Goal: Communication & Community: Ask a question

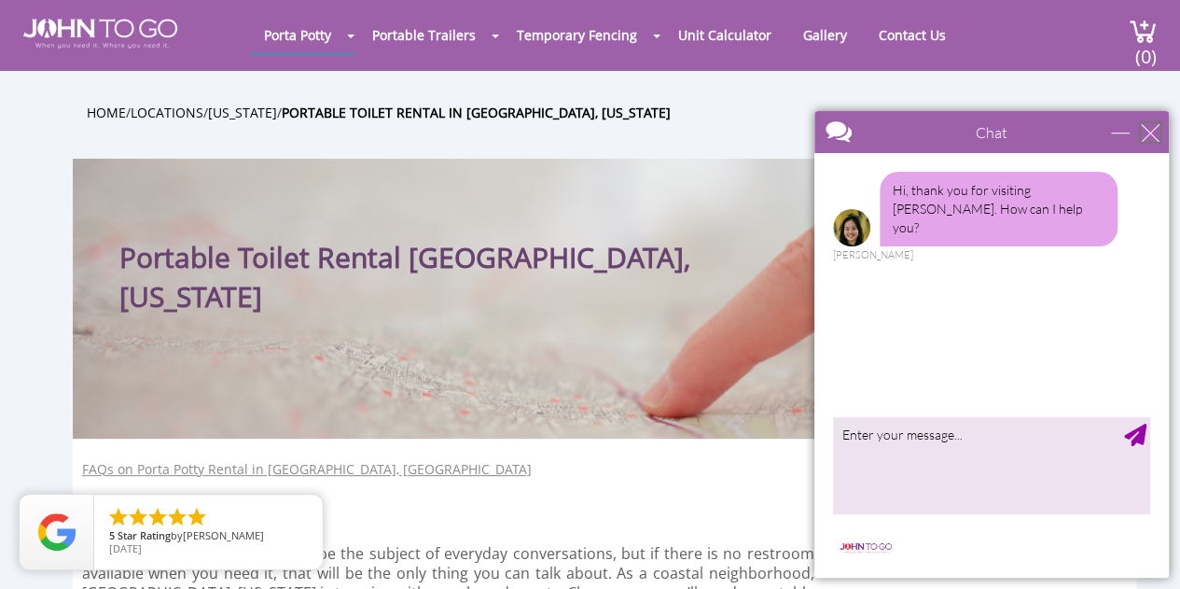
click at [1152, 127] on div "close" at bounding box center [1150, 132] width 19 height 19
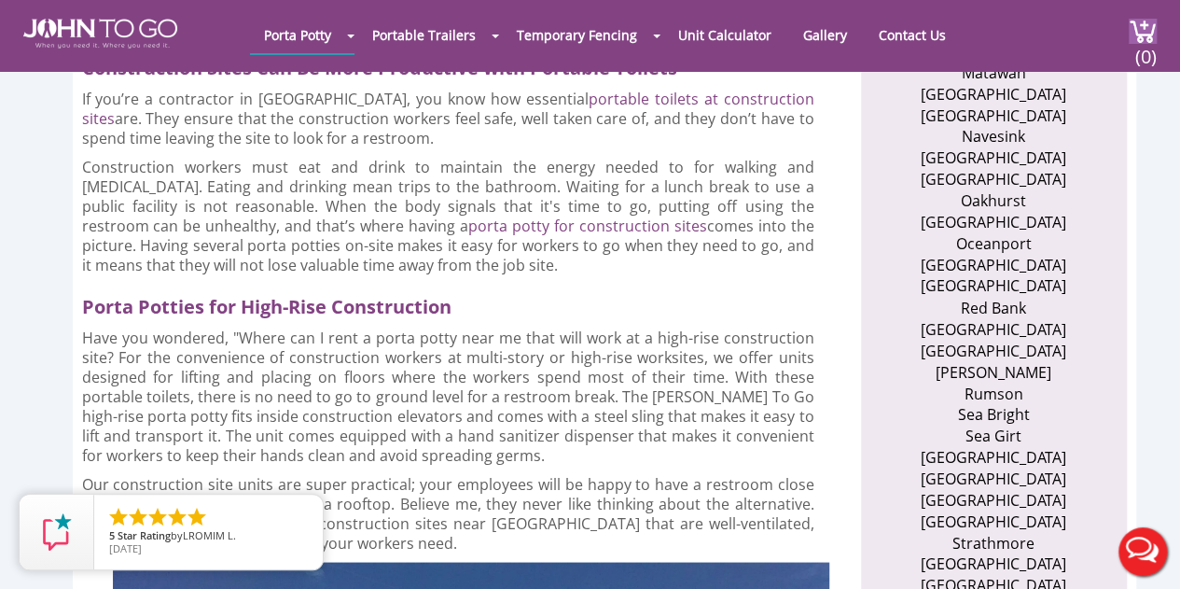
scroll to position [1741, 0]
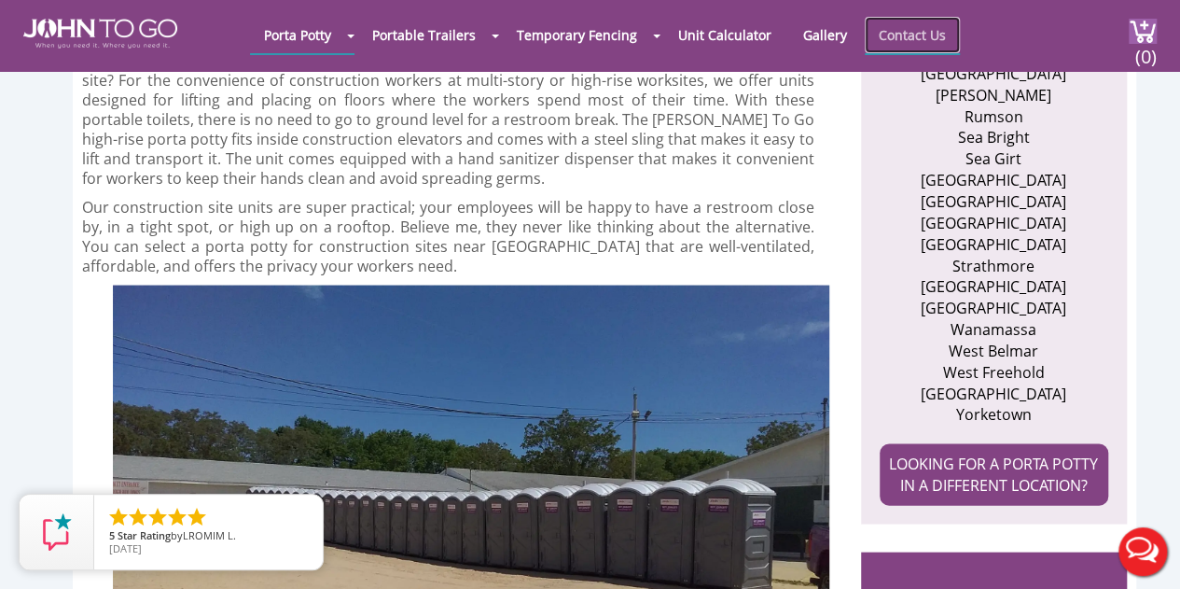
click at [894, 34] on link "Contact Us" at bounding box center [912, 35] width 95 height 36
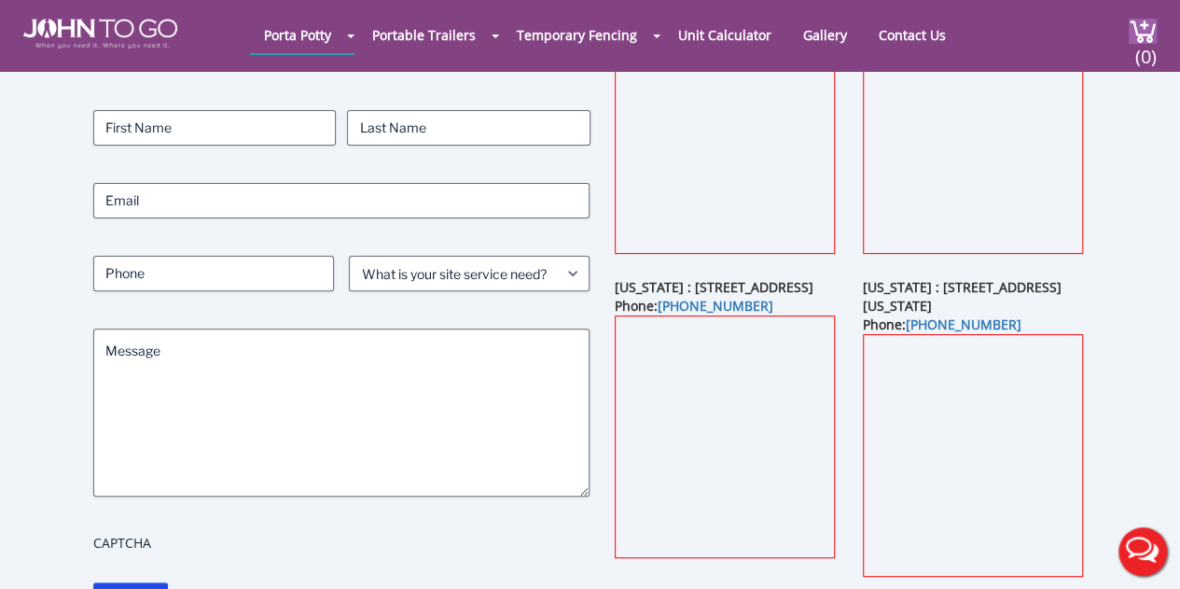
scroll to position [248, 0]
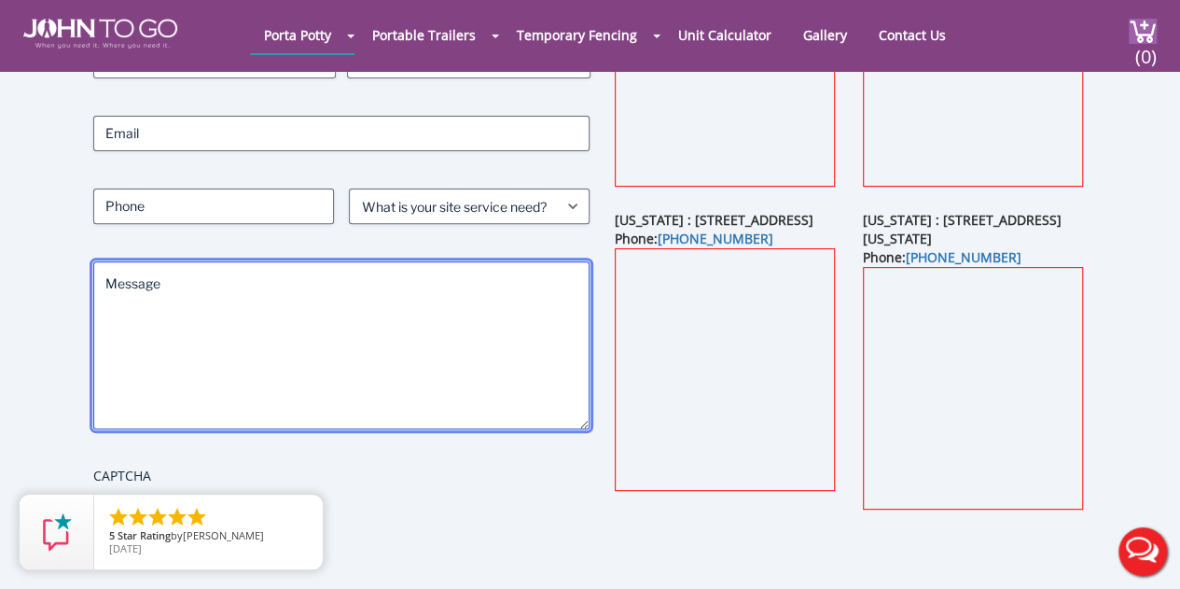
click at [181, 296] on textarea "Message" at bounding box center [341, 345] width 496 height 168
paste textarea "Seaside Heights WTP - Porta Toilet"
type textarea "Seaside Heights WTP - Porta Toilet"
click at [211, 284] on textarea "Message" at bounding box center [341, 345] width 496 height 168
paste textarea "Hi, We have a construction project at Seaside Heights Water Treatment Plant and…"
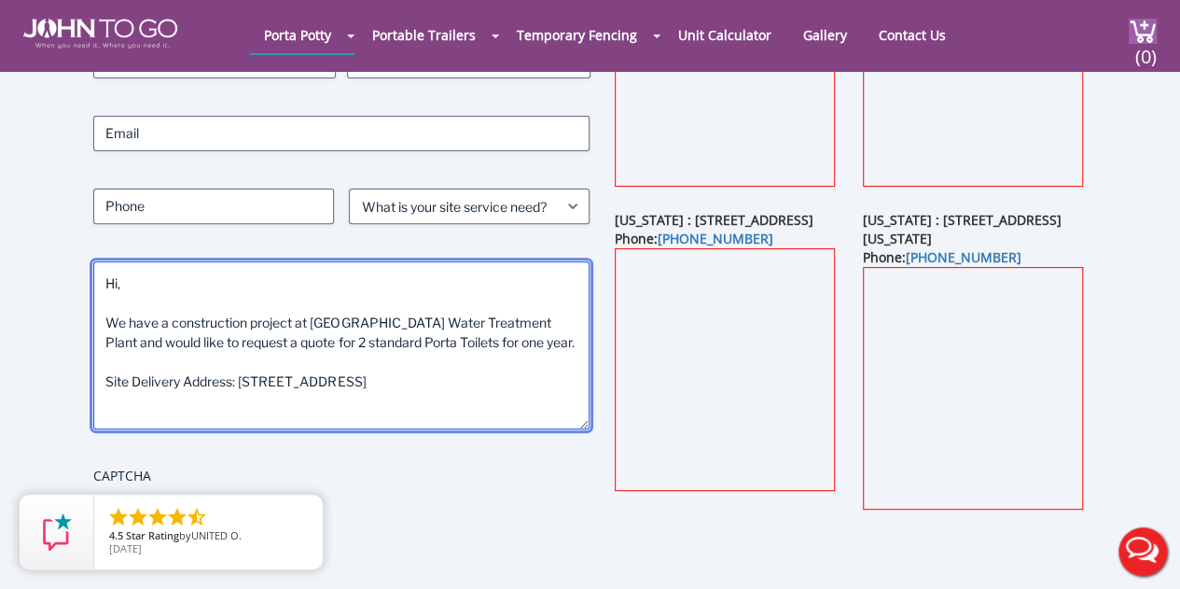
type textarea "Hi, We have a construction project at Seaside Heights Water Treatment Plant and…"
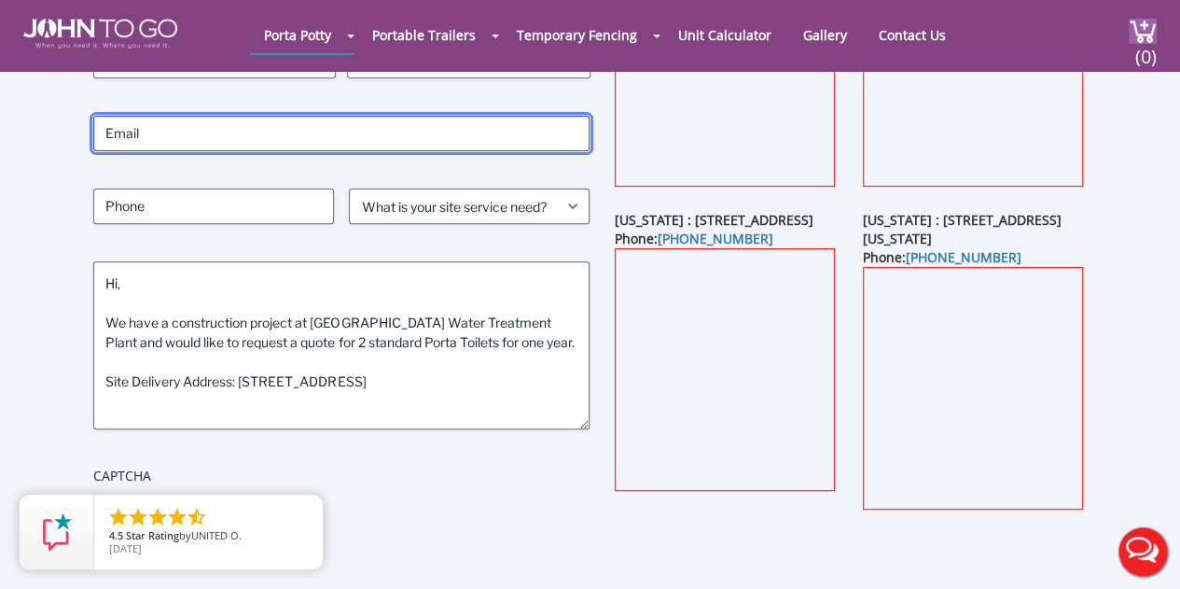
click at [179, 129] on input "Email (Required)" at bounding box center [341, 133] width 496 height 35
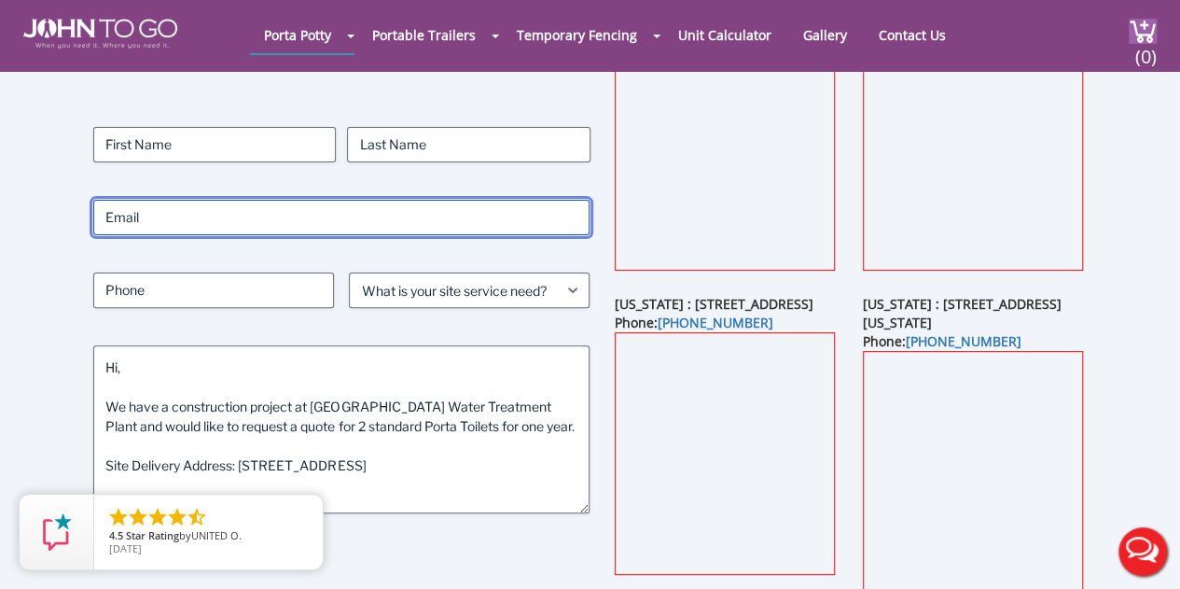
scroll to position [124, 0]
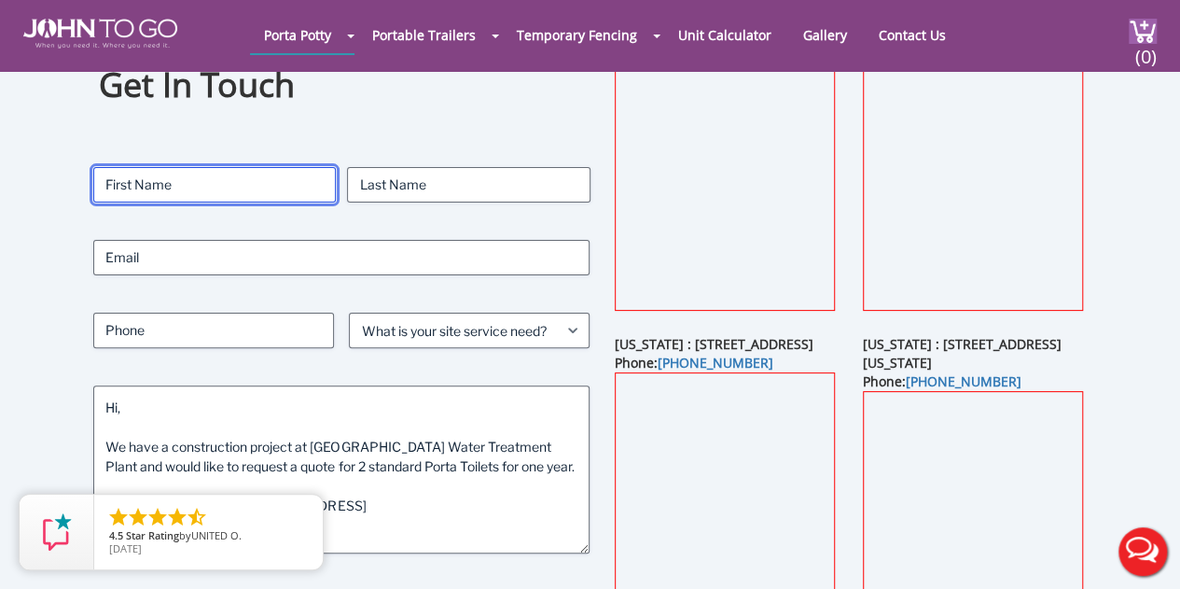
click at [220, 184] on input "First" at bounding box center [214, 184] width 243 height 35
type input "zuhaib"
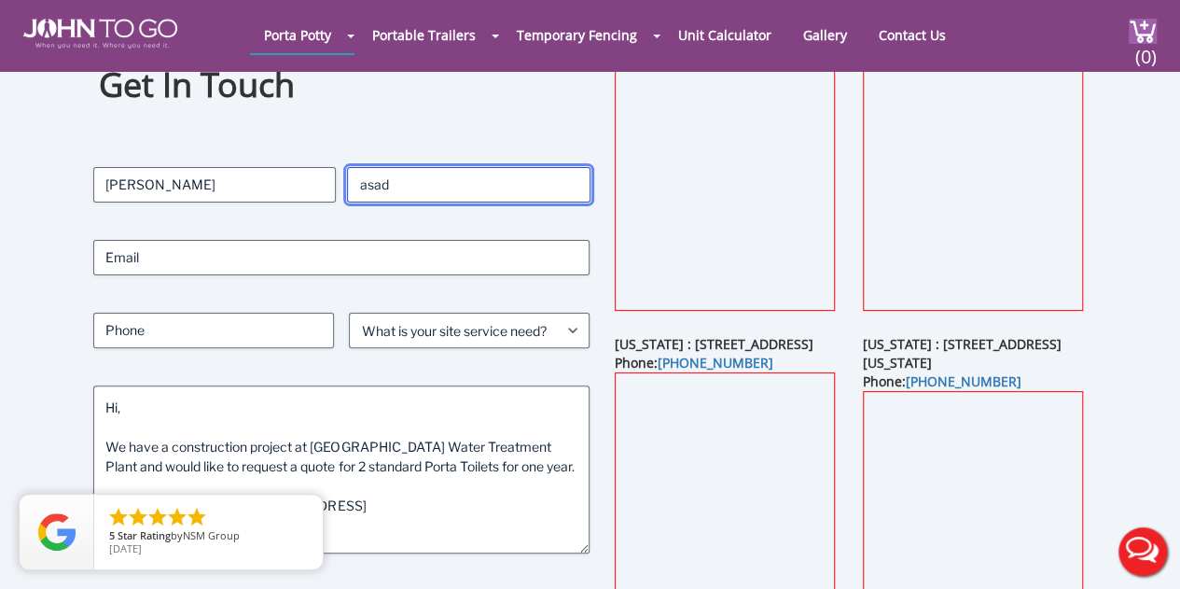
type input "asad"
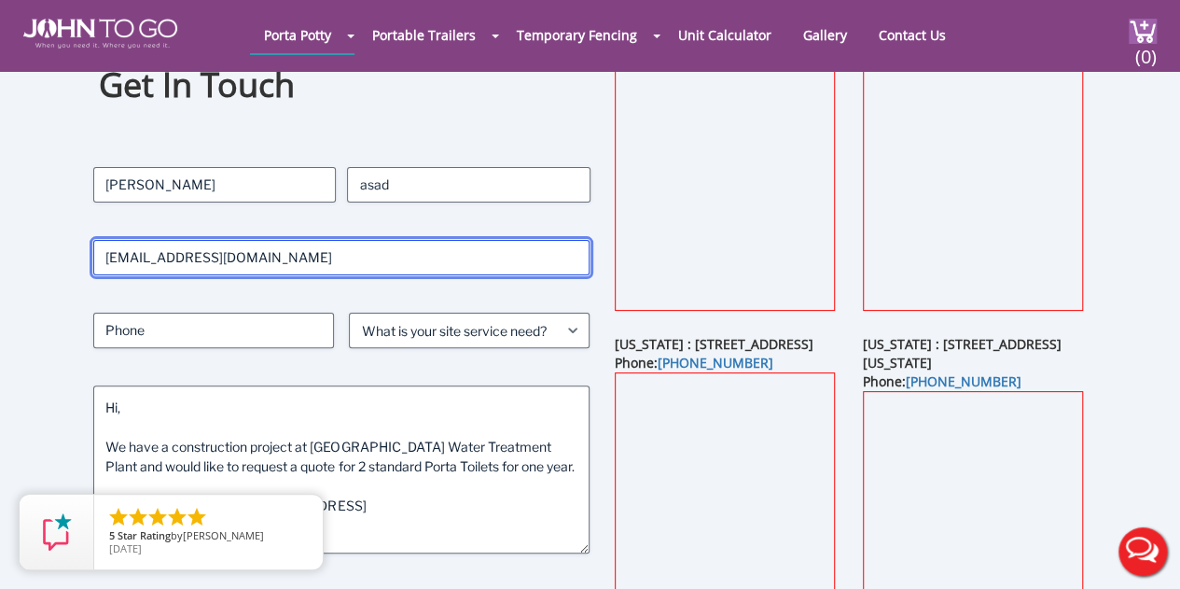
type input "zasad@coppolaservices.com"
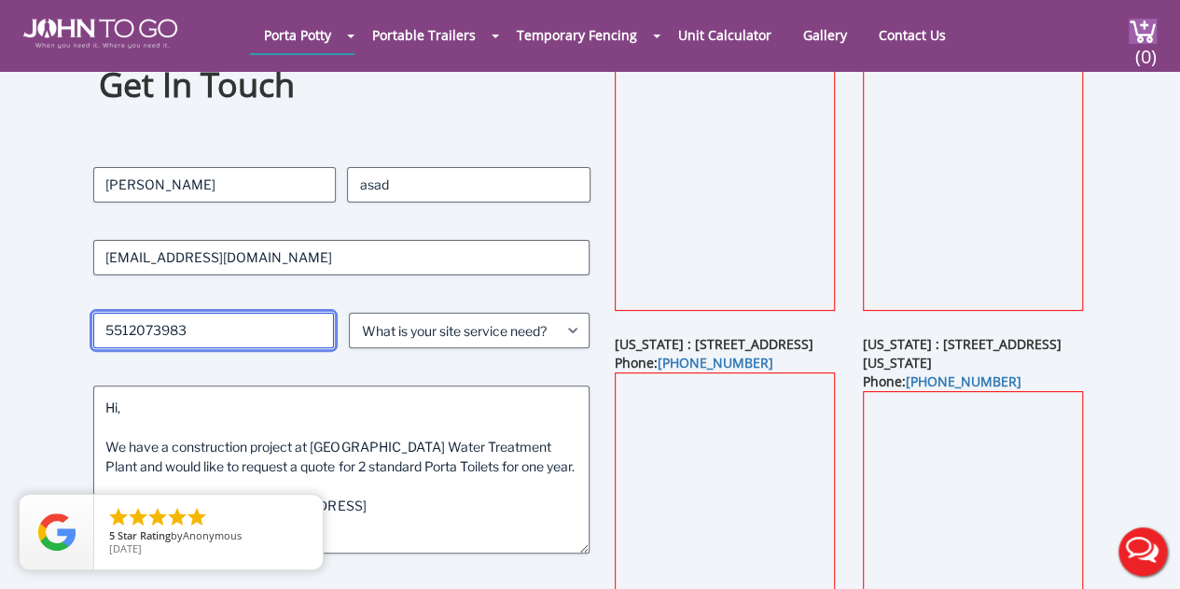
type input "5512073983"
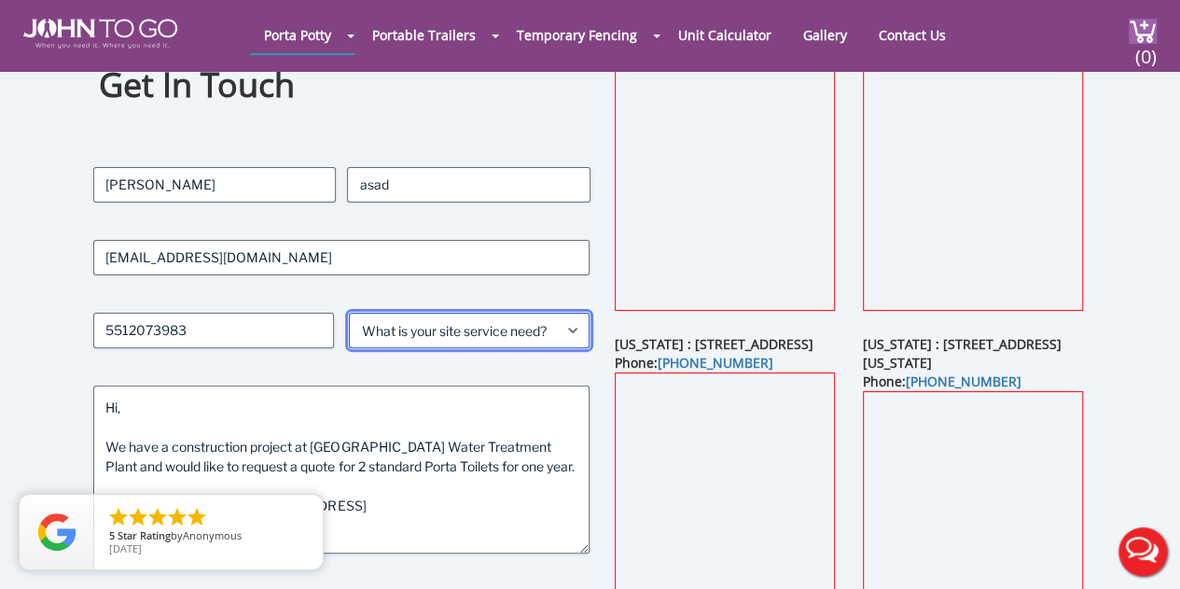
click at [427, 316] on select "What is your site service need? Consumer Construction - Commercial Construction…" at bounding box center [469, 330] width 241 height 35
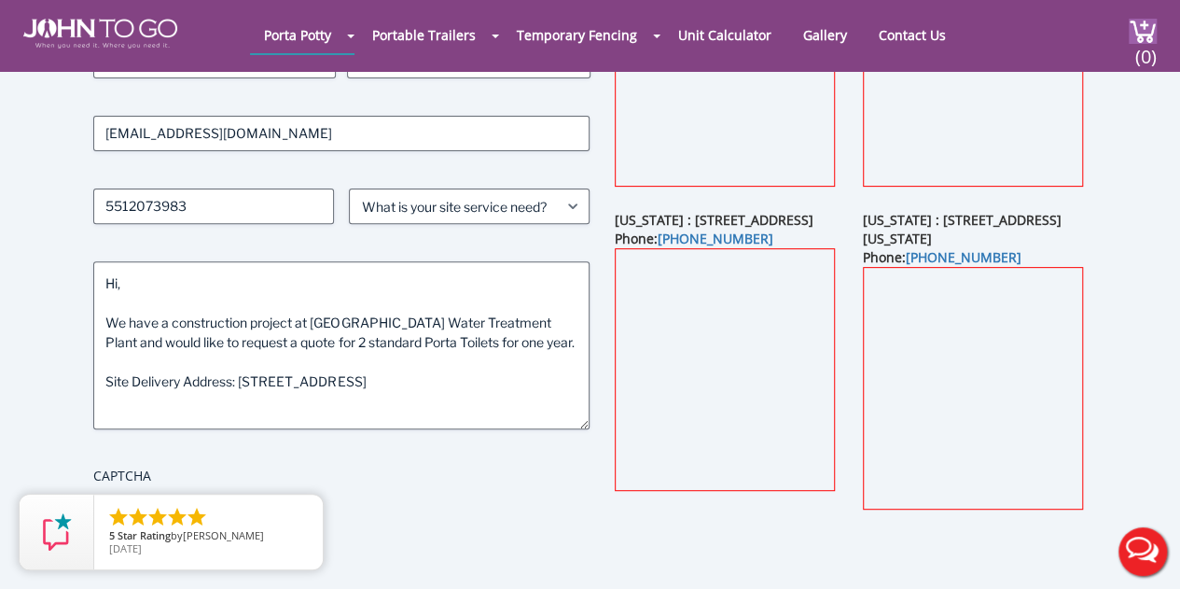
click at [418, 223] on div "Contact Name (Required) zuhaib First asad Last Email (Required) zasad@coppolase…" at bounding box center [341, 268] width 496 height 450
click at [424, 210] on select "What is your site service need? Consumer Construction - Commercial Construction…" at bounding box center [469, 205] width 241 height 35
select select "Construction - Commercial"
click at [349, 188] on select "What is your site service need? Consumer Construction - Commercial Construction…" at bounding box center [469, 205] width 241 height 35
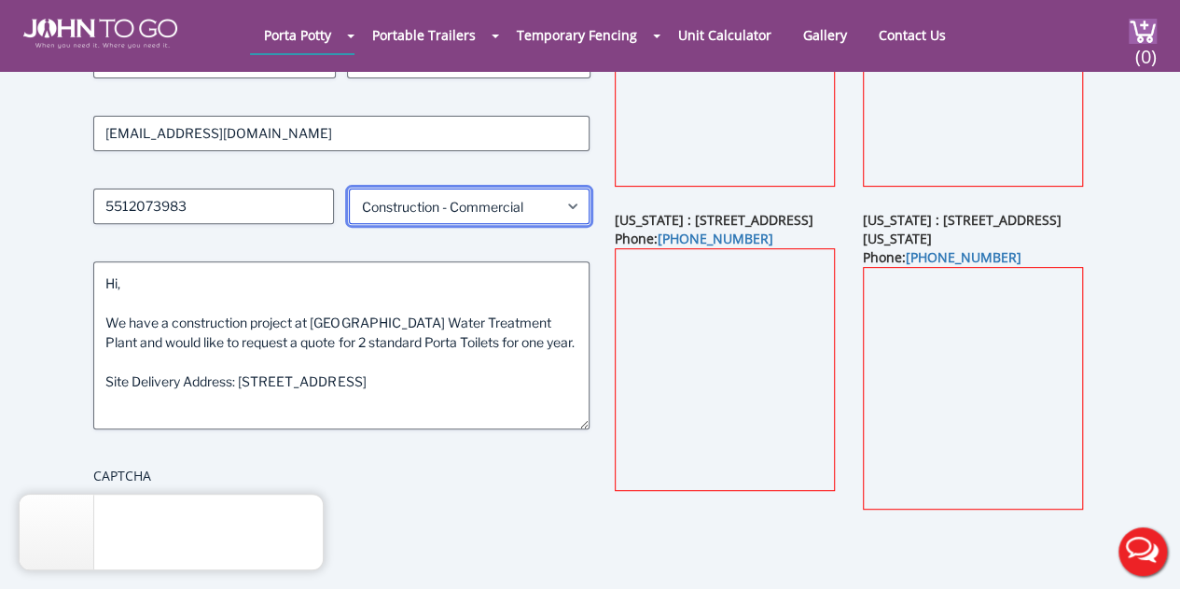
scroll to position [373, 0]
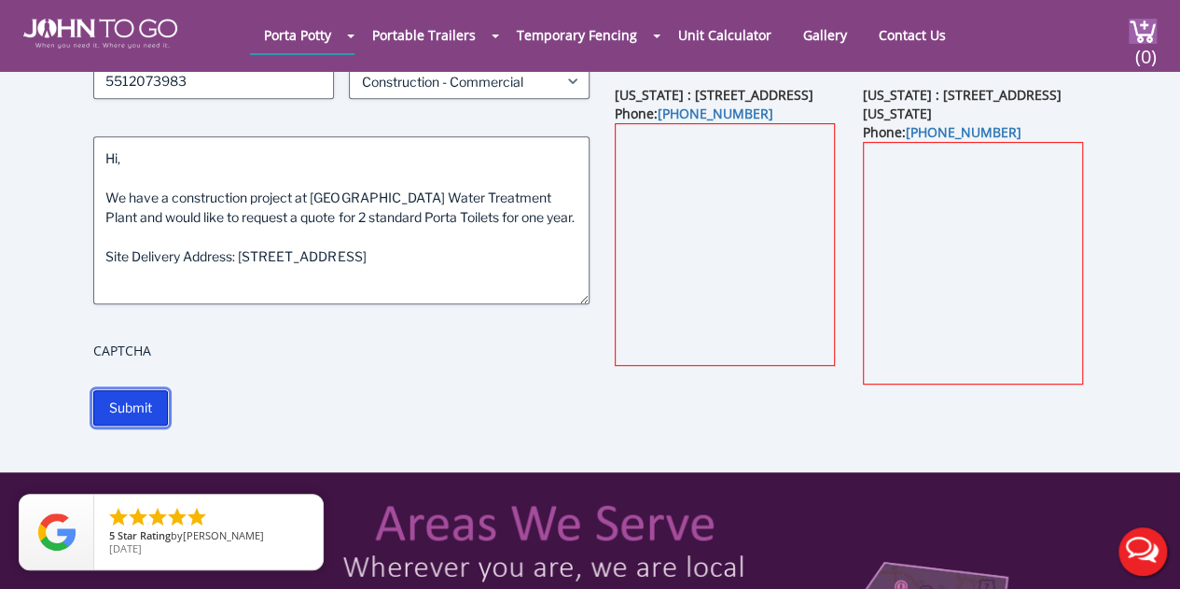
click at [134, 402] on input "Submit" at bounding box center [130, 407] width 75 height 35
